Goal: Task Accomplishment & Management: Manage account settings

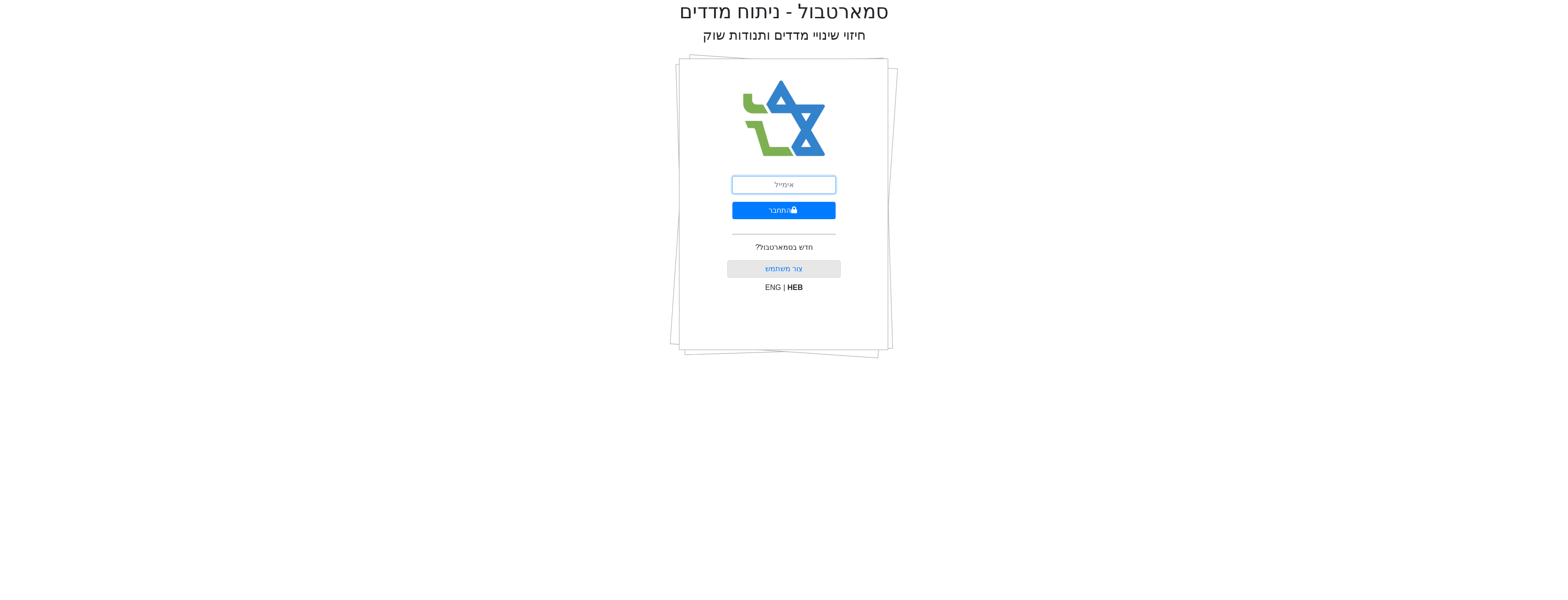
click at [764, 193] on input "email" at bounding box center [783, 185] width 103 height 17
type input "[PERSON_NAME][EMAIL_ADDRESS][DOMAIN_NAME]"
click at [776, 214] on button "התחבר" at bounding box center [783, 210] width 103 height 17
click at [811, 223] on input "text" at bounding box center [783, 227] width 114 height 17
type input "967697"
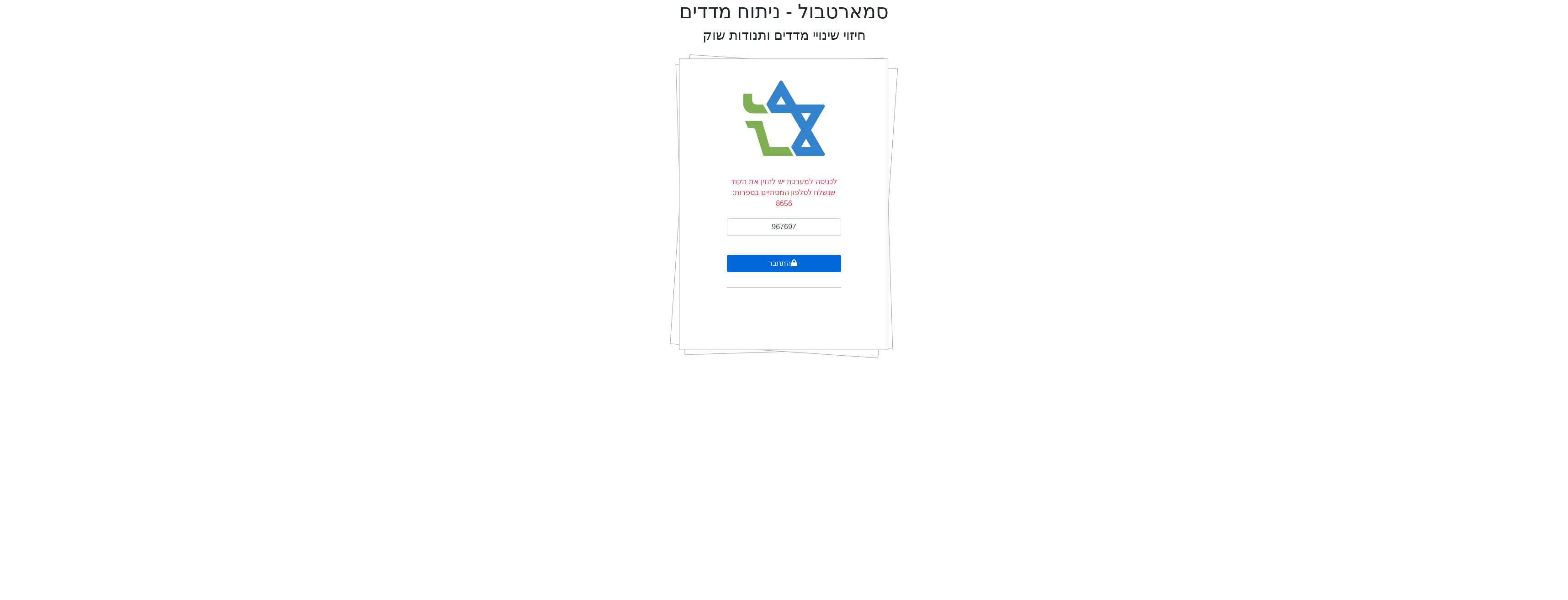
click at [811, 255] on button "התחבר" at bounding box center [783, 264] width 114 height 17
